Goal: Task Accomplishment & Management: Manage account settings

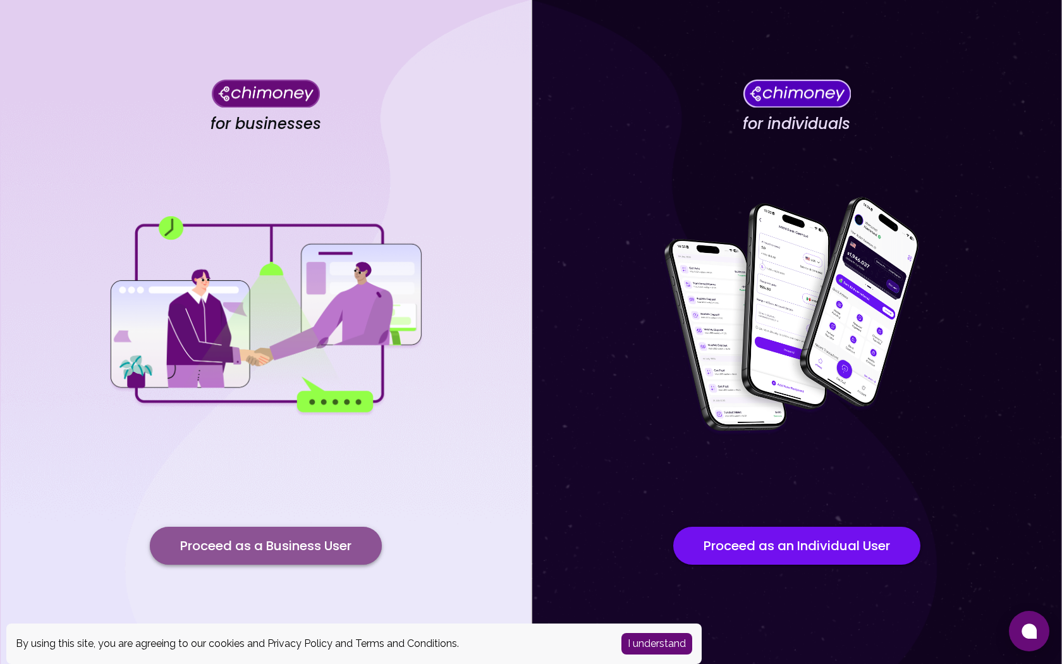
click at [268, 547] on button "Proceed as a Business User" at bounding box center [266, 546] width 232 height 38
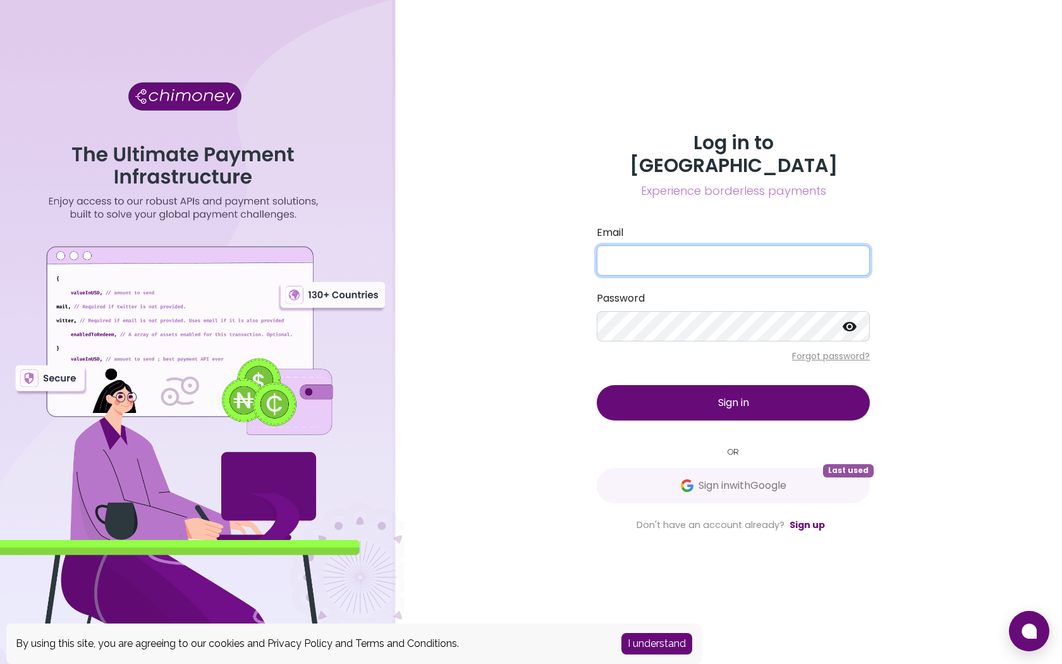
type input "[EMAIL_ADDRESS][DOMAIN_NAME]"
click at [710, 385] on button "Sign in" at bounding box center [733, 402] width 273 height 35
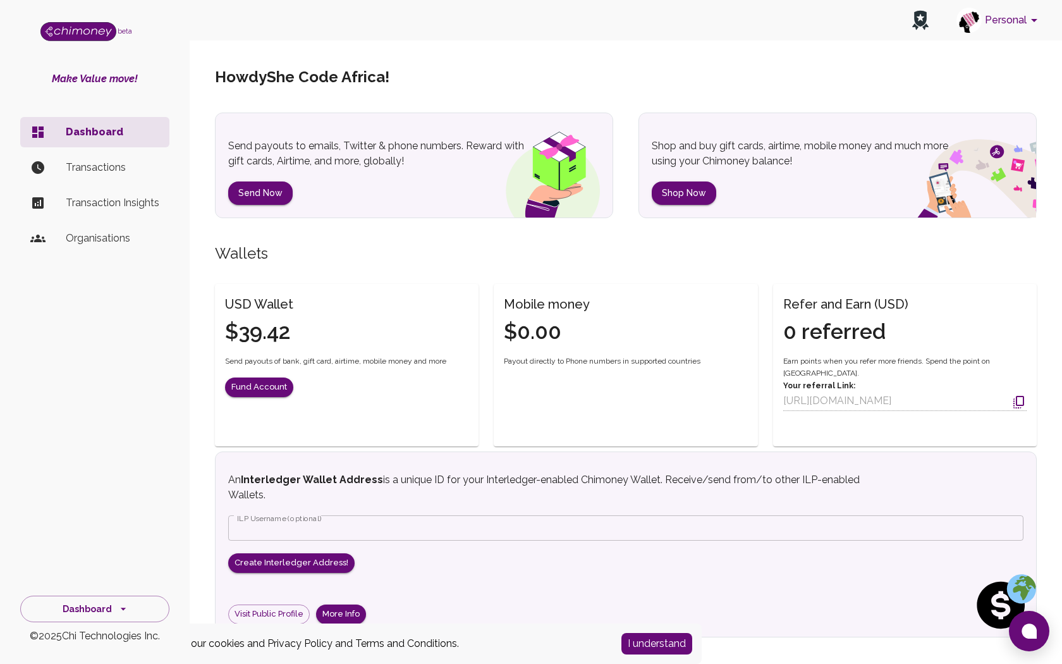
click at [1028, 15] on icon "account of current user" at bounding box center [1034, 20] width 15 height 15
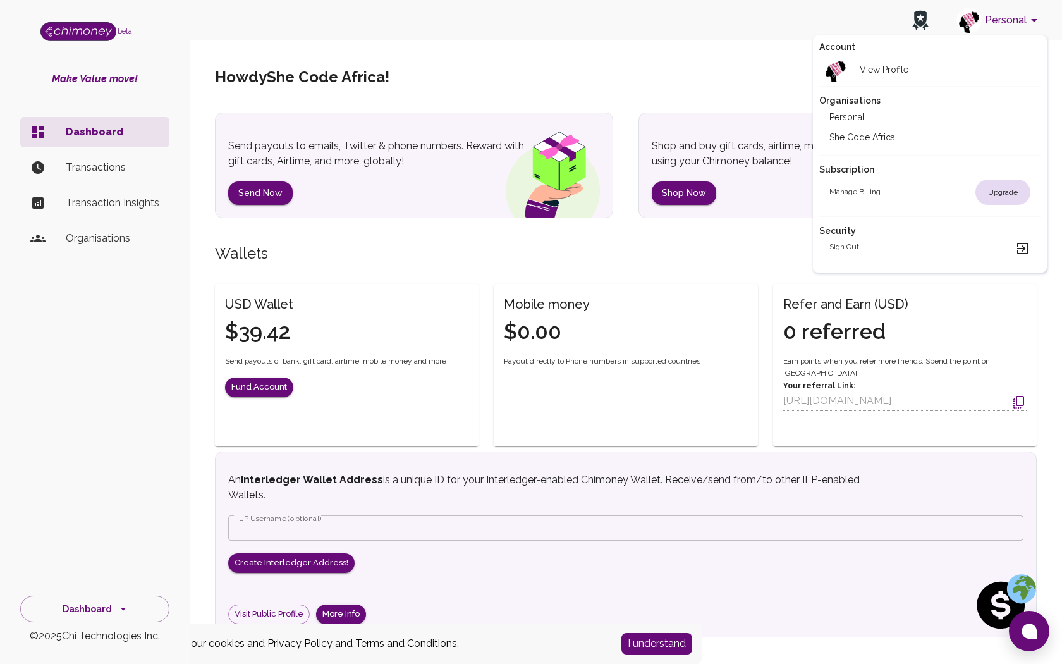
click at [864, 130] on li "She Code Africa" at bounding box center [929, 137] width 221 height 20
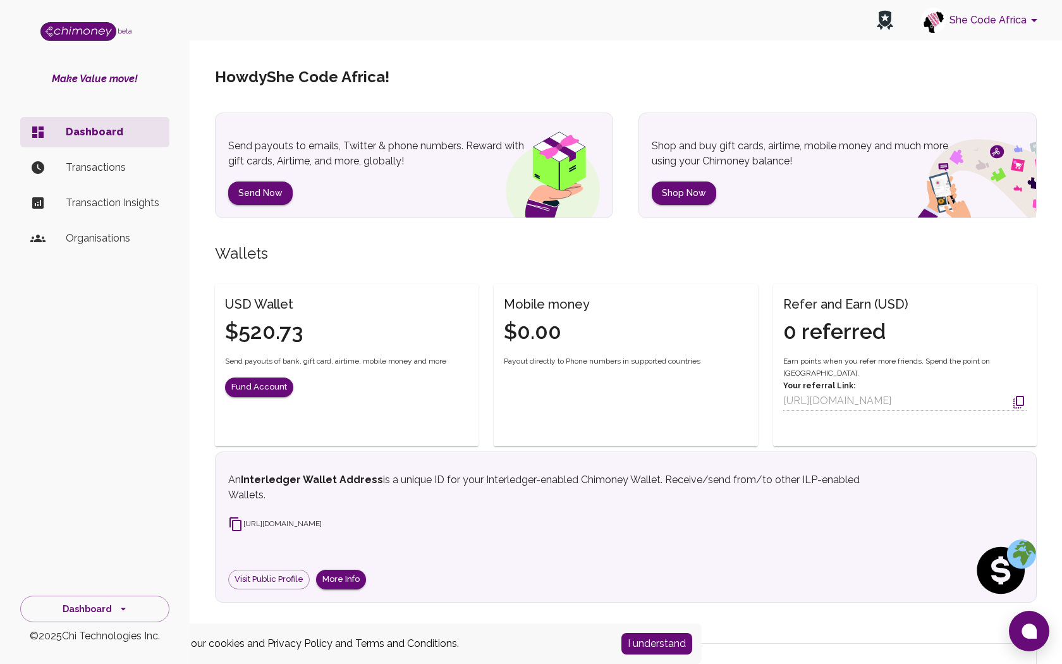
click at [1016, 25] on button "She Code Africa" at bounding box center [981, 20] width 131 height 33
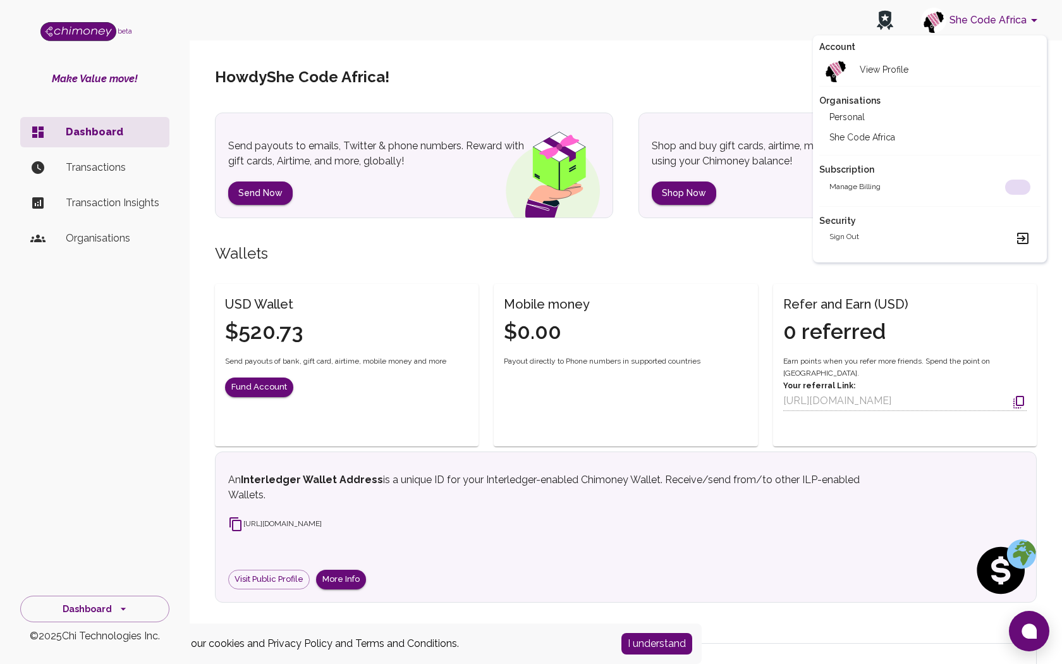
click at [898, 66] on h2 "View Profile" at bounding box center [884, 69] width 49 height 13
